Goal: Communication & Community: Answer question/provide support

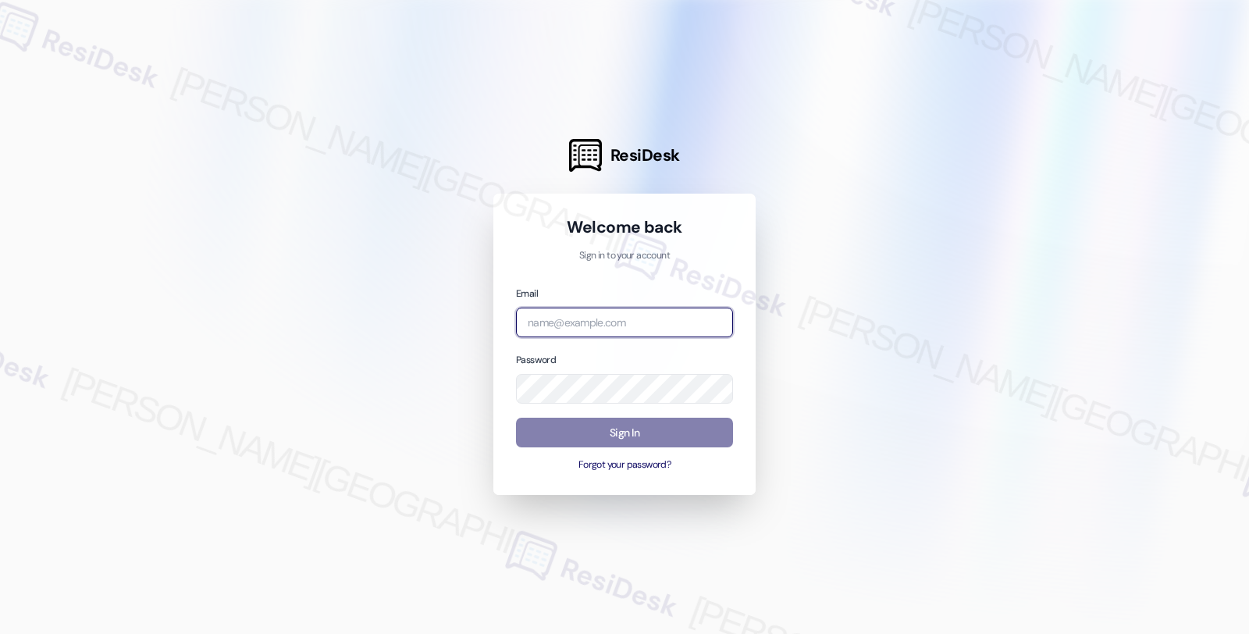
click at [586, 310] on input "email" at bounding box center [624, 323] width 217 height 30
type input "automated-surveys-orion_housing-fides.[PERSON_NAME]@orion_[DOMAIN_NAME]"
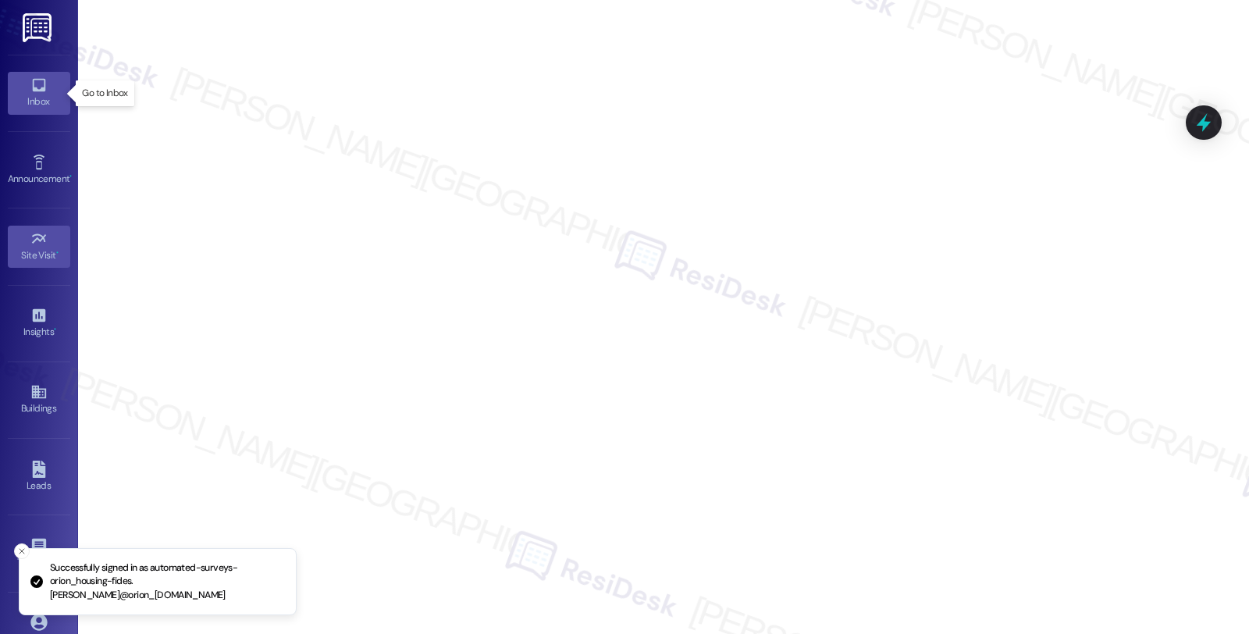
click at [52, 97] on div "Inbox" at bounding box center [39, 102] width 78 height 16
